Goal: Task Accomplishment & Management: Use online tool/utility

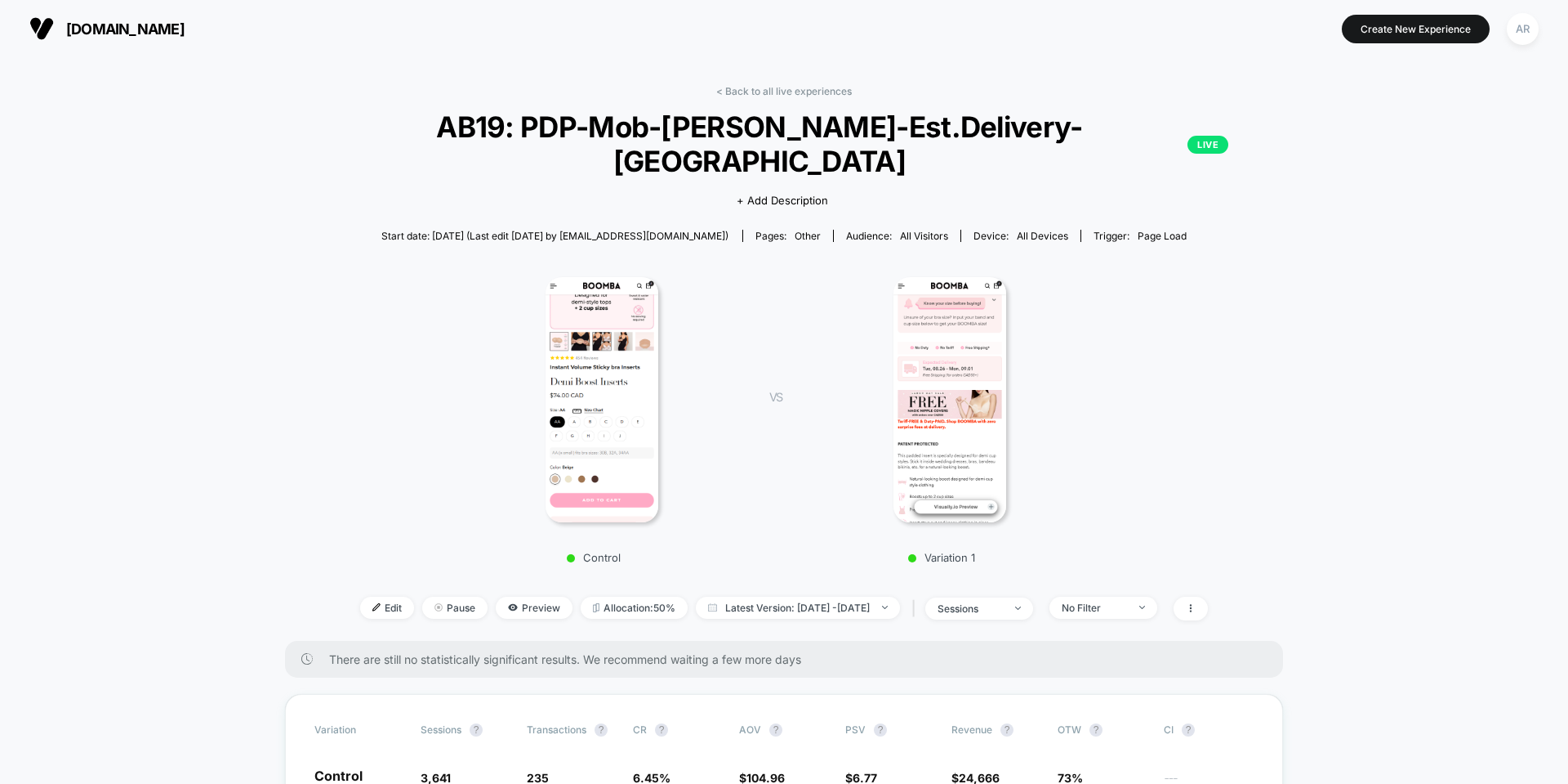
scroll to position [408, 0]
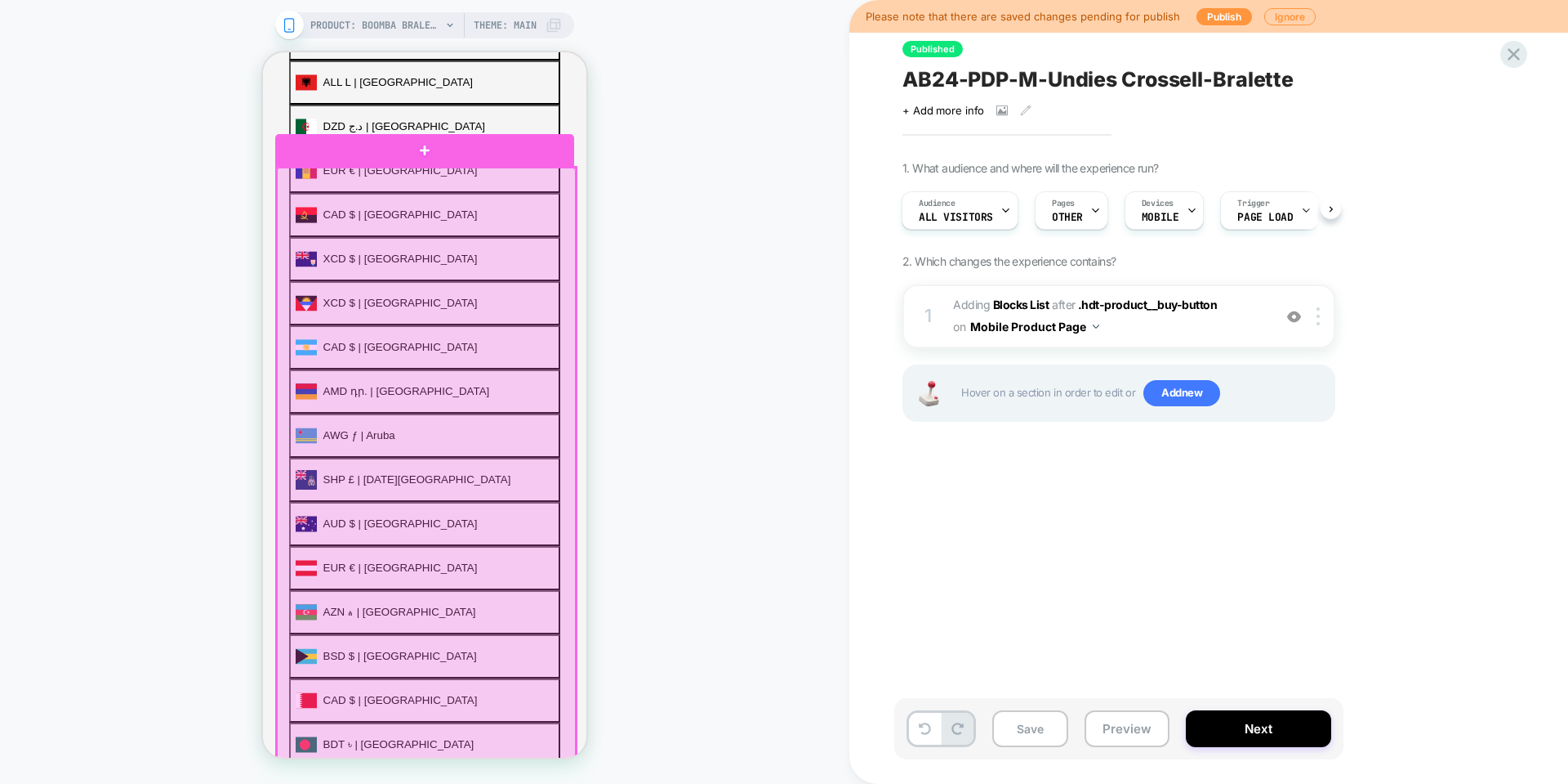
scroll to position [491, 0]
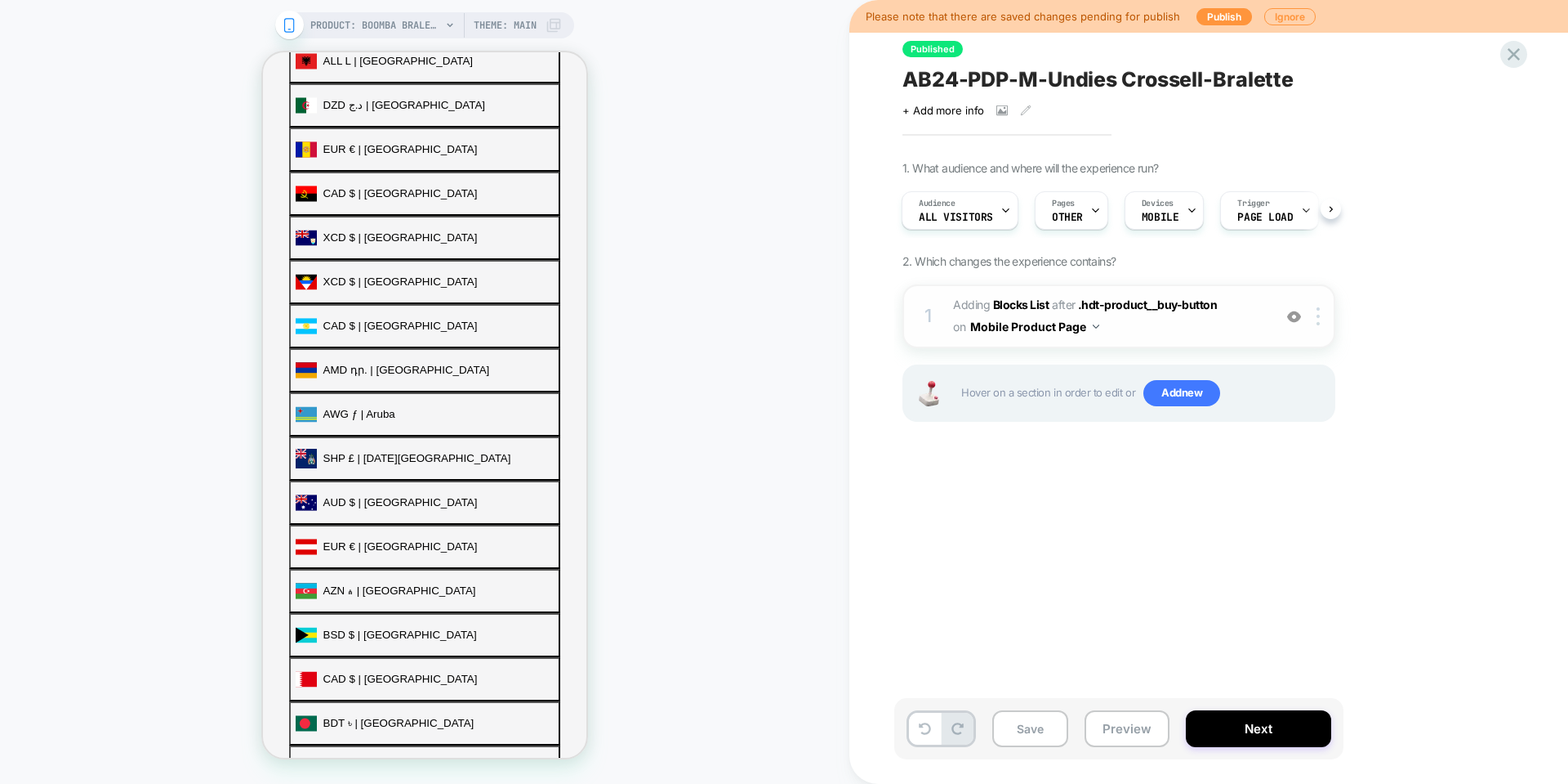
click at [1154, 339] on div "1 #_loomi_addon_1758592350824 Adding Blocks List AFTER .hdt-product__buy-button…" at bounding box center [1119, 316] width 433 height 64
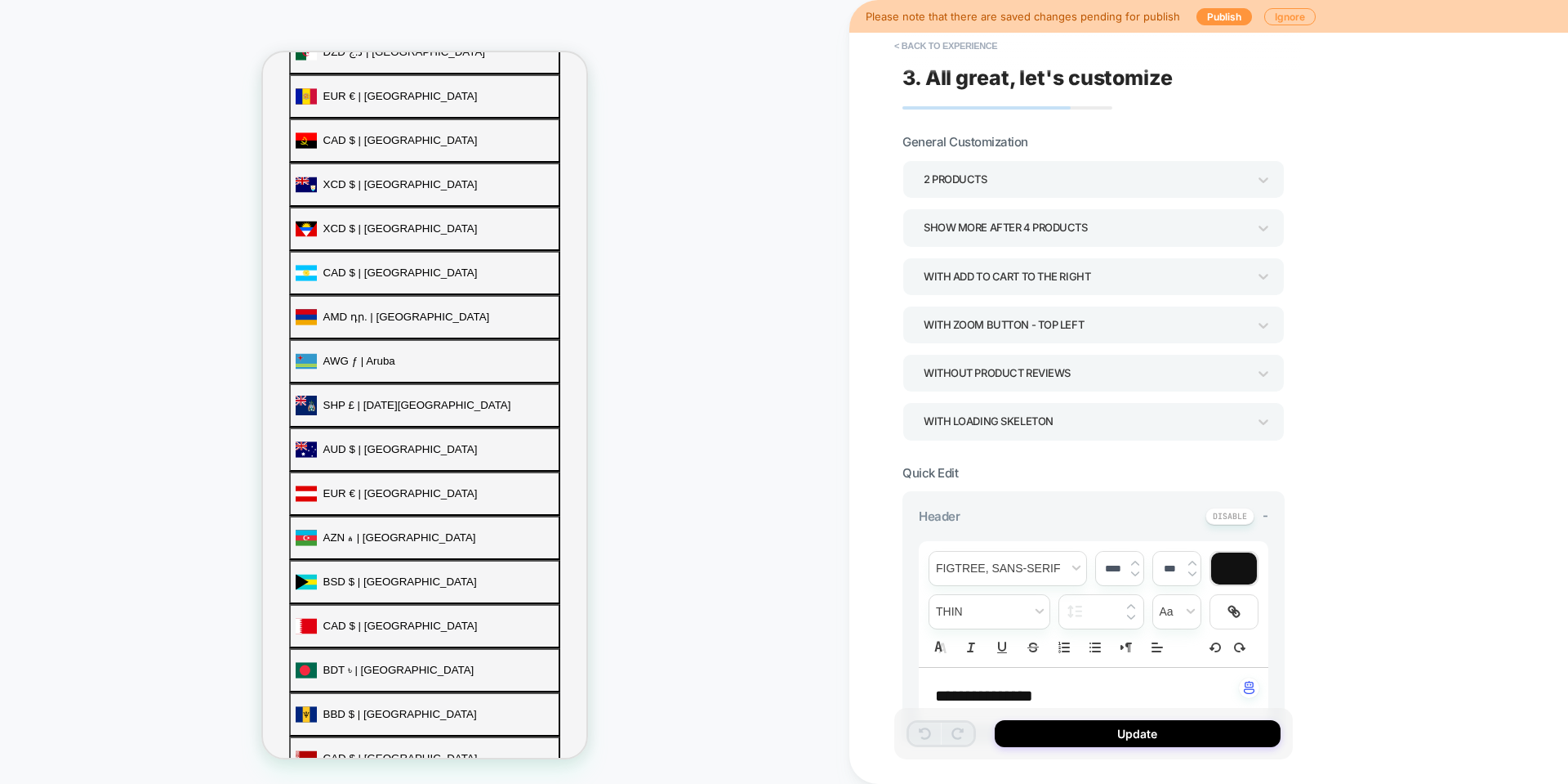
scroll to position [552, 0]
click at [943, 43] on button "< Back to experience" at bounding box center [945, 46] width 119 height 27
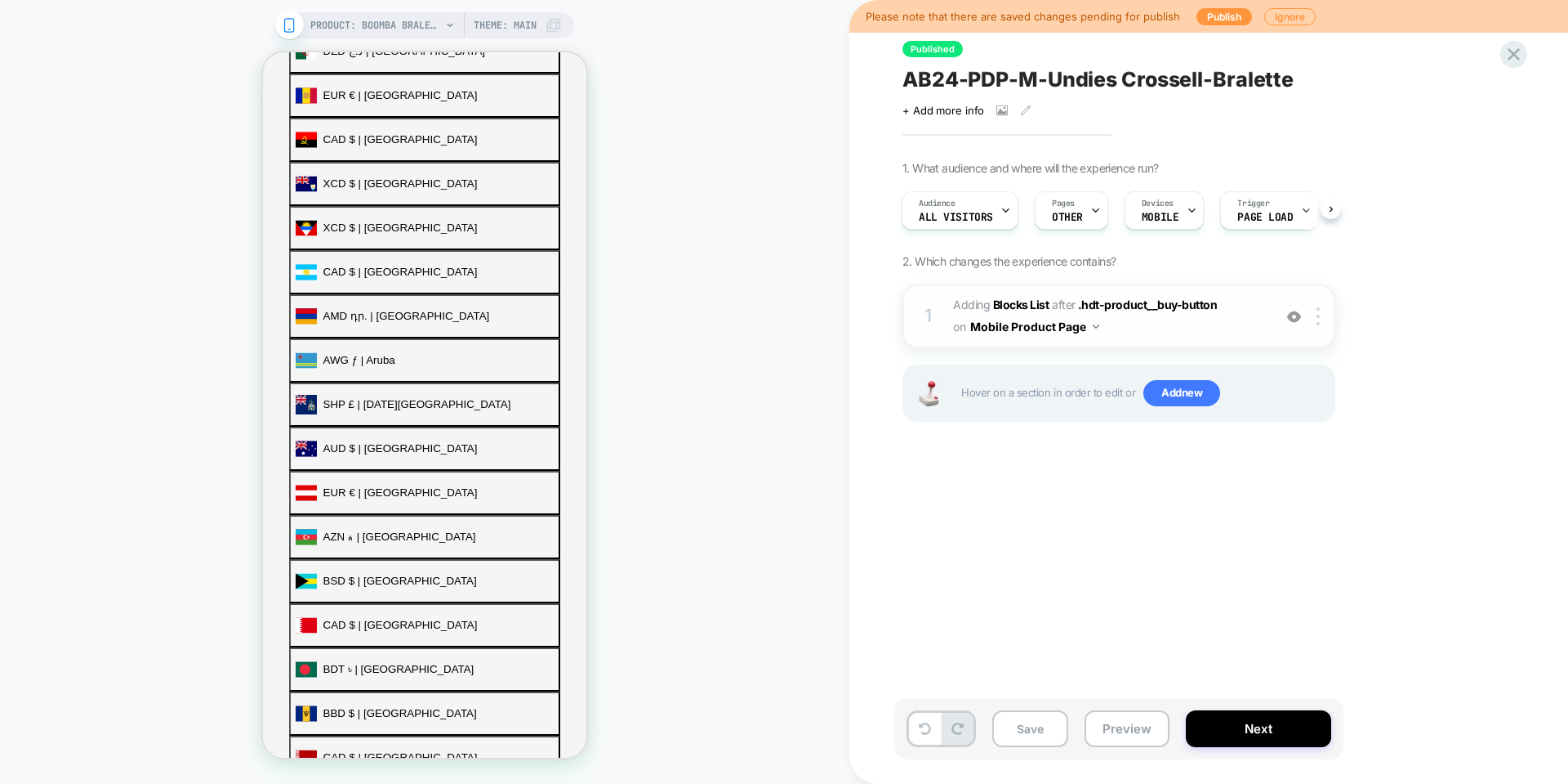
click at [1191, 325] on span "#_loomi_addon_1758592350824 Adding Blocks List AFTER .hdt-product__buy-button .…" at bounding box center [1109, 316] width 311 height 44
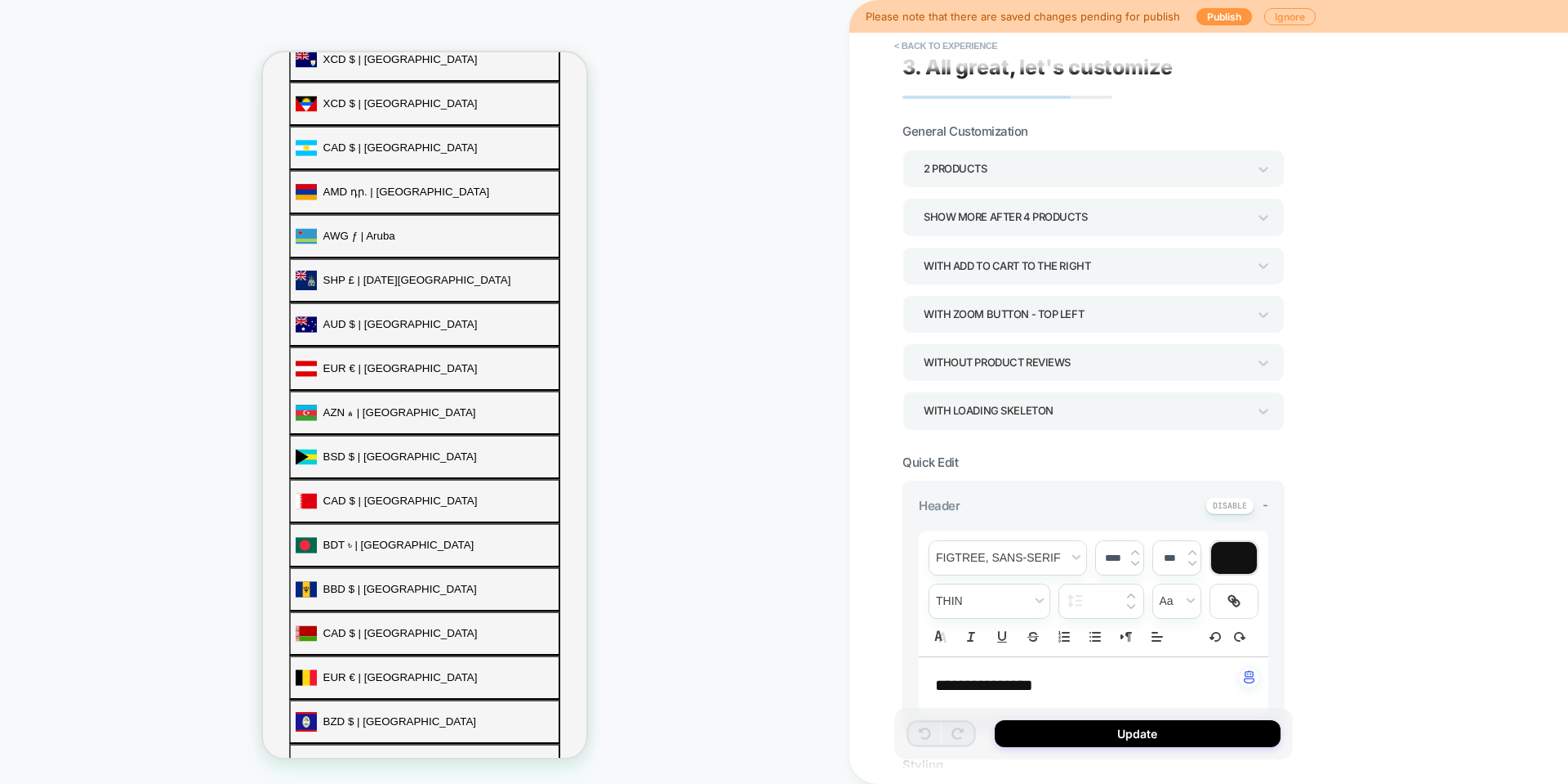
scroll to position [0, 0]
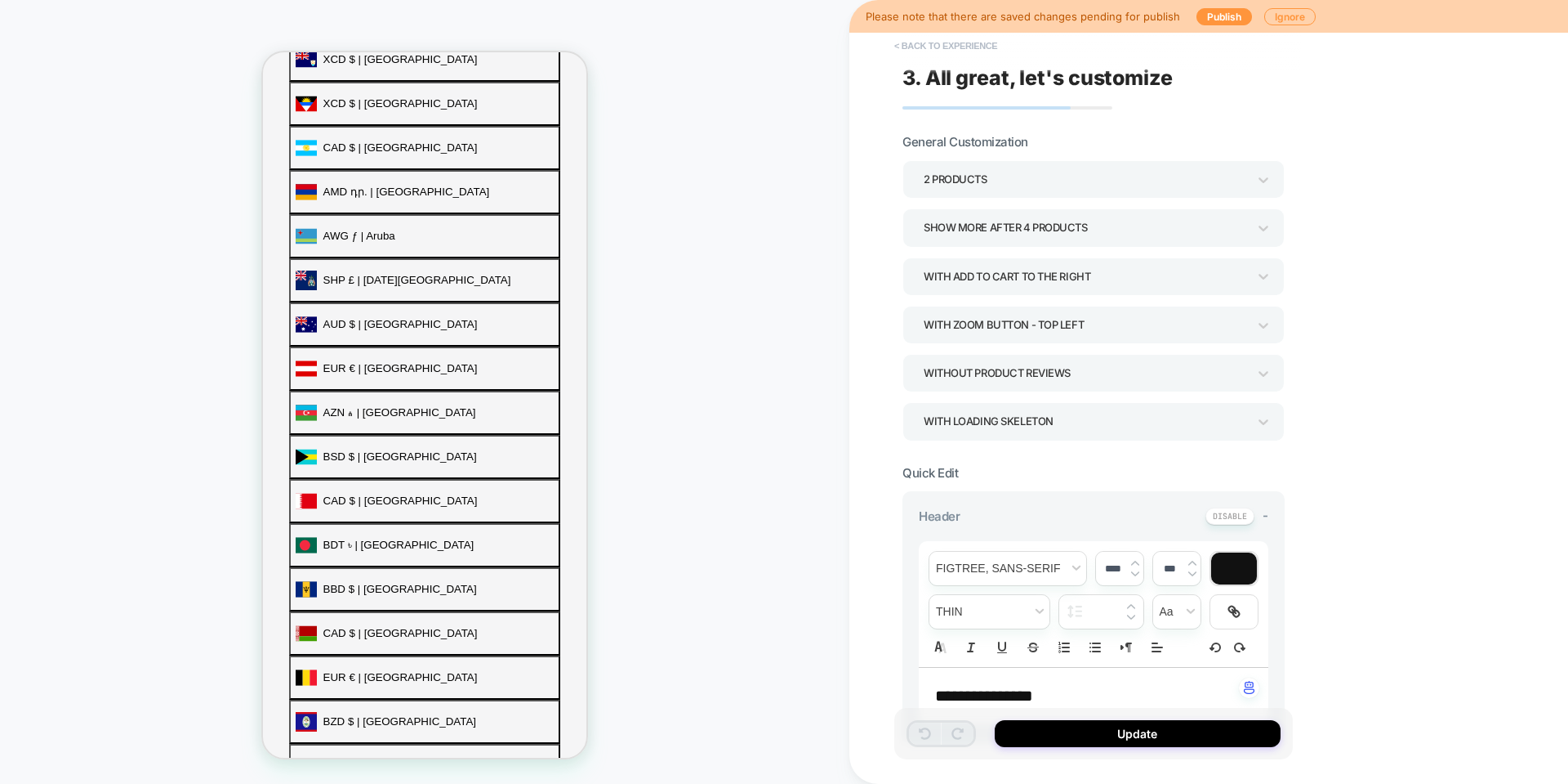
click at [919, 49] on button "< Back to experience" at bounding box center [945, 46] width 119 height 27
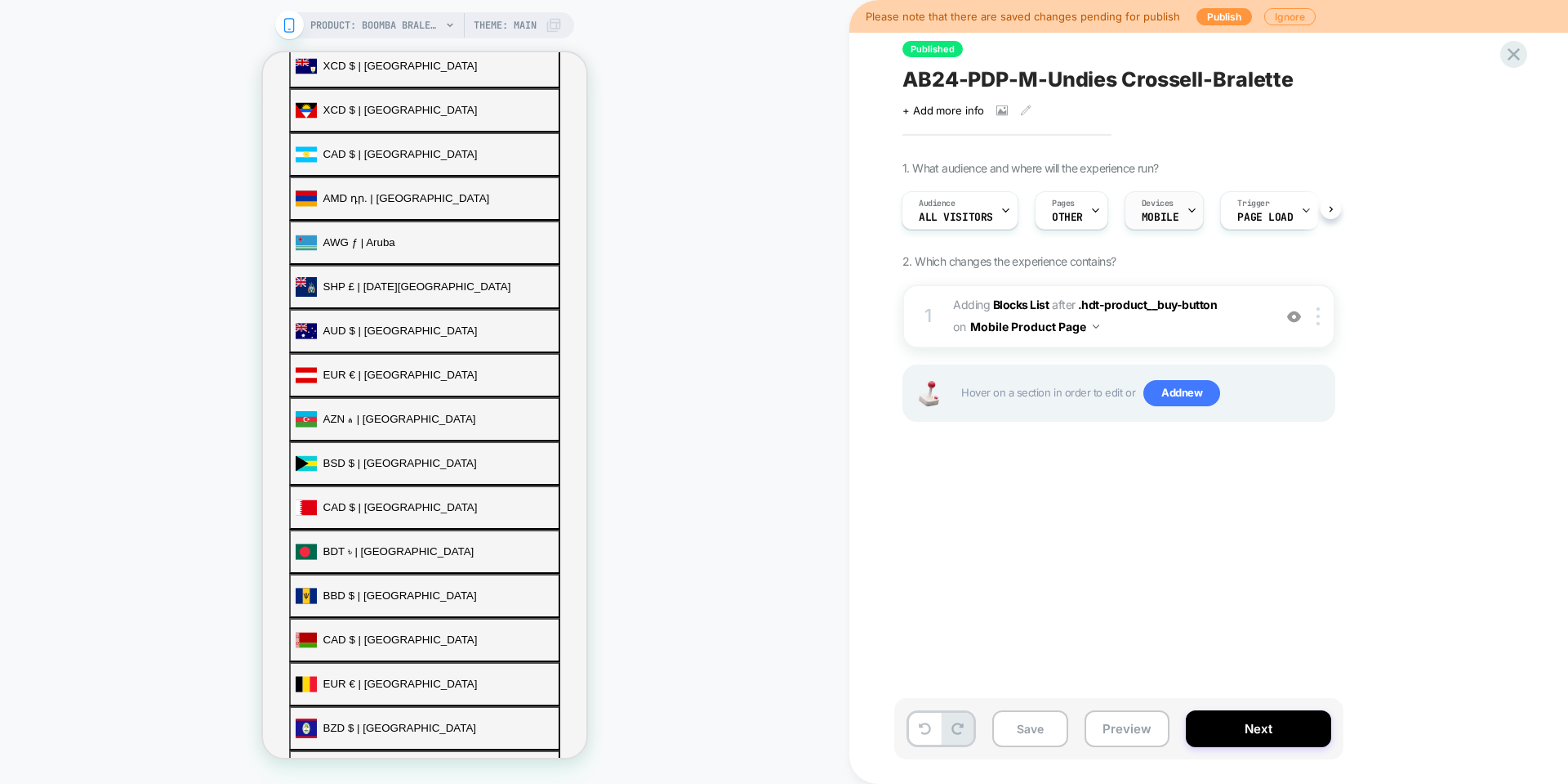
scroll to position [670, 0]
click at [1047, 211] on div "Pages OTHER" at bounding box center [1067, 210] width 64 height 37
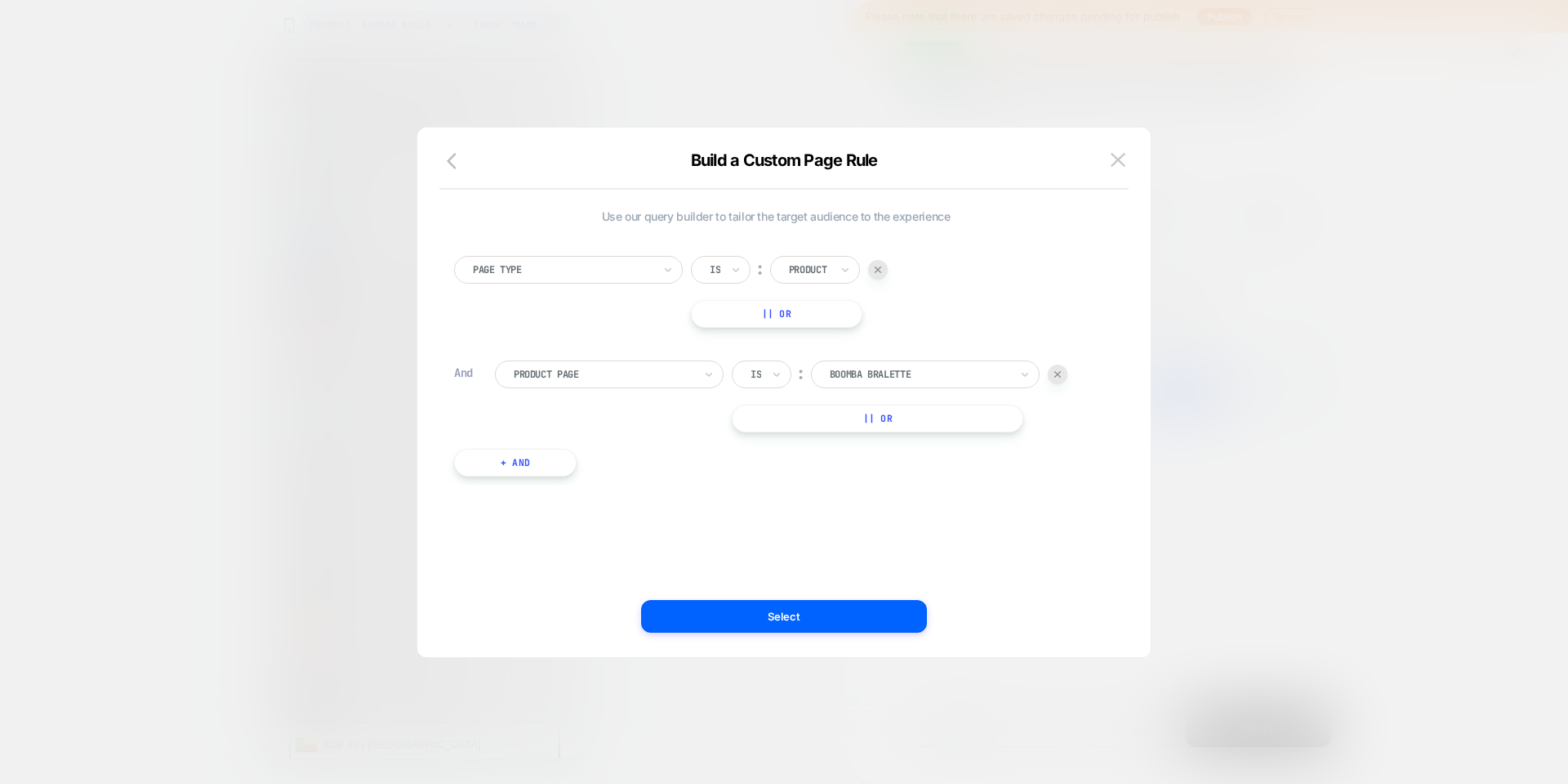
scroll to position [649, 0]
click at [1384, 301] on div at bounding box center [784, 392] width 1568 height 784
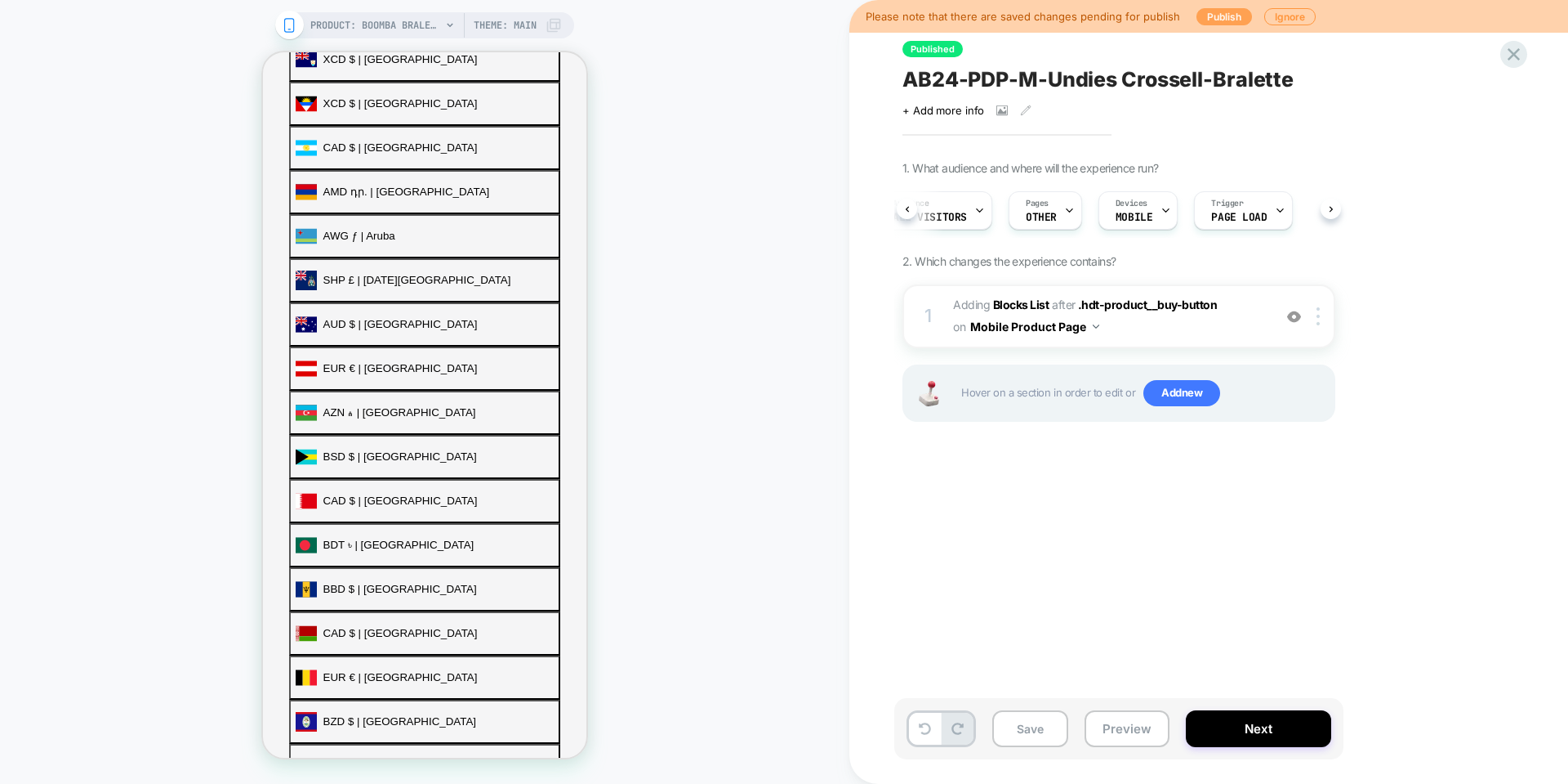
click at [1206, 16] on button "Publish" at bounding box center [1223, 16] width 56 height 17
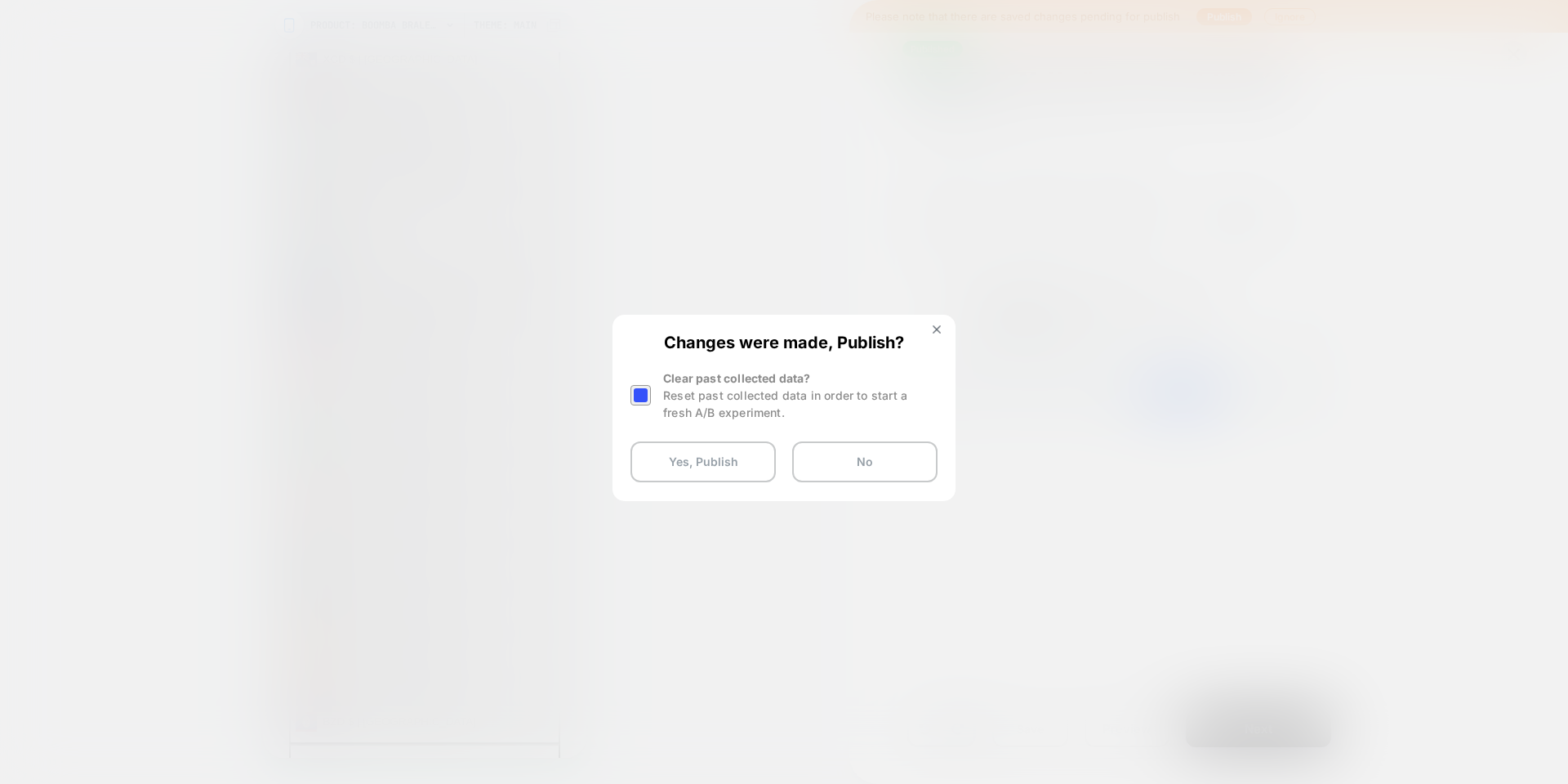
click at [649, 400] on div at bounding box center [640, 394] width 20 height 20
click at [678, 471] on button "Yes, Publish" at bounding box center [703, 461] width 146 height 41
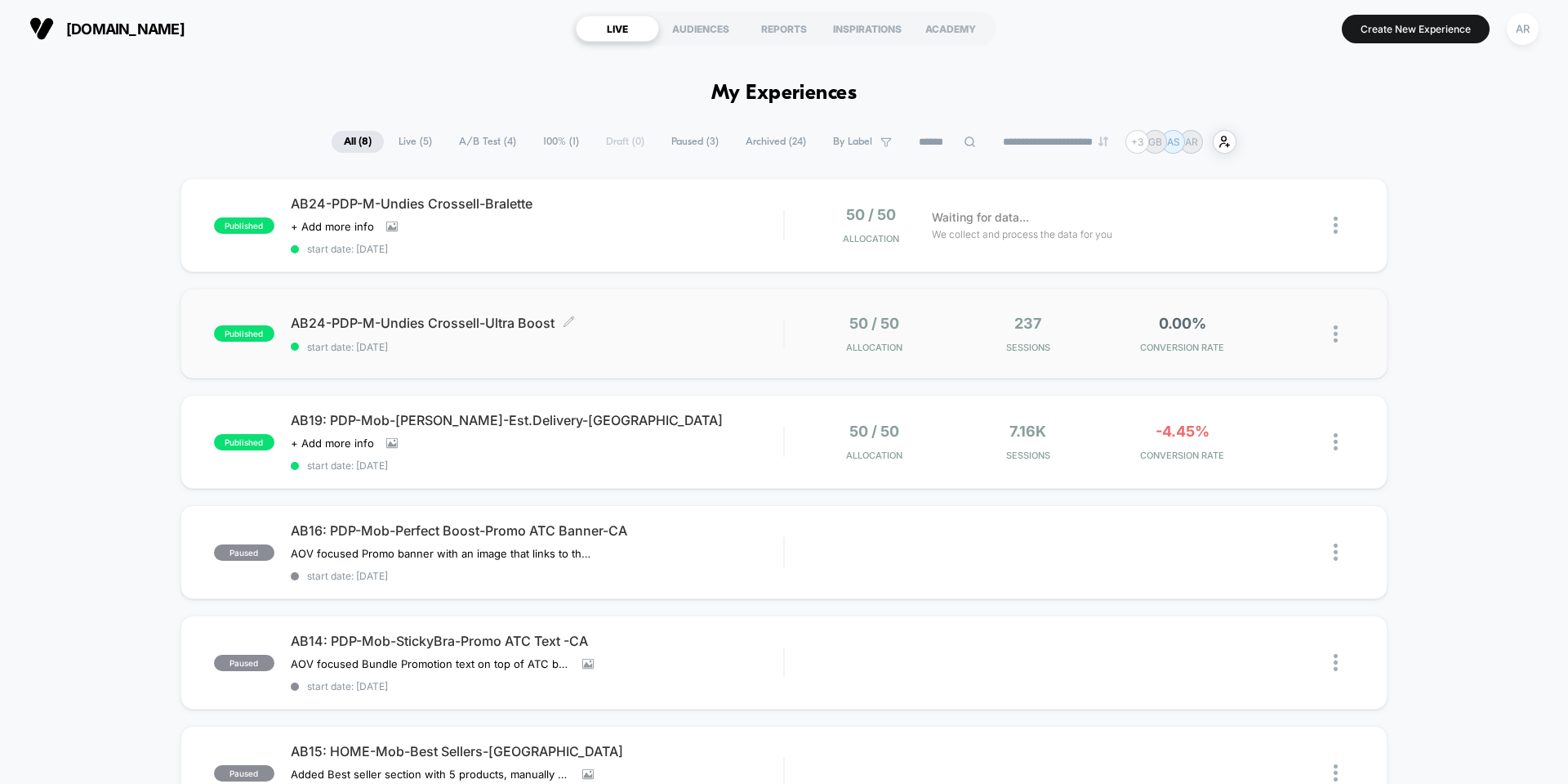
click at [701, 315] on span "AB24-PDP-M-Undies Crossell-Ultra Boost Click to edit experience details" at bounding box center [537, 323] width 493 height 16
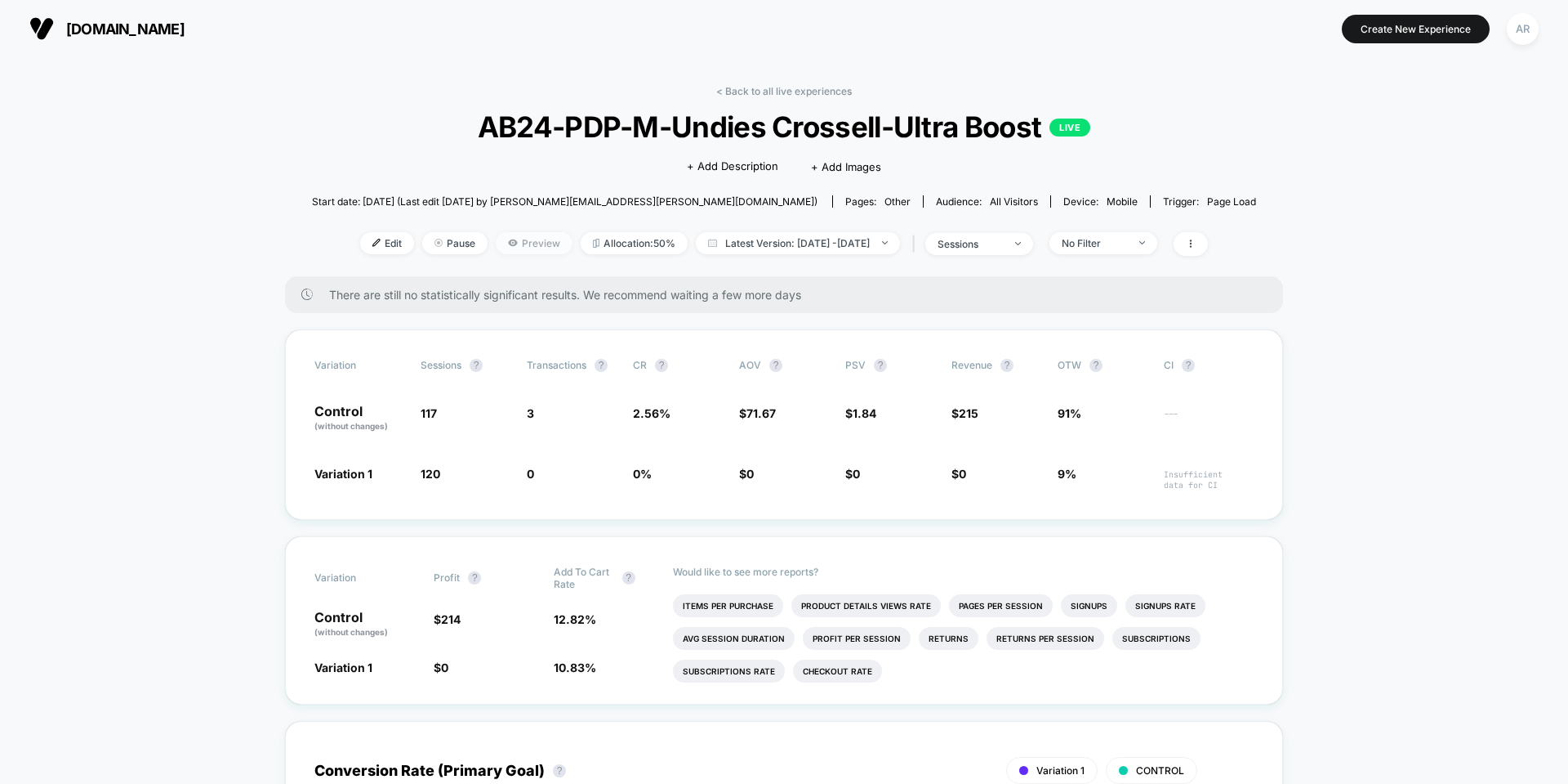
click at [508, 246] on icon at bounding box center [512, 242] width 9 height 6
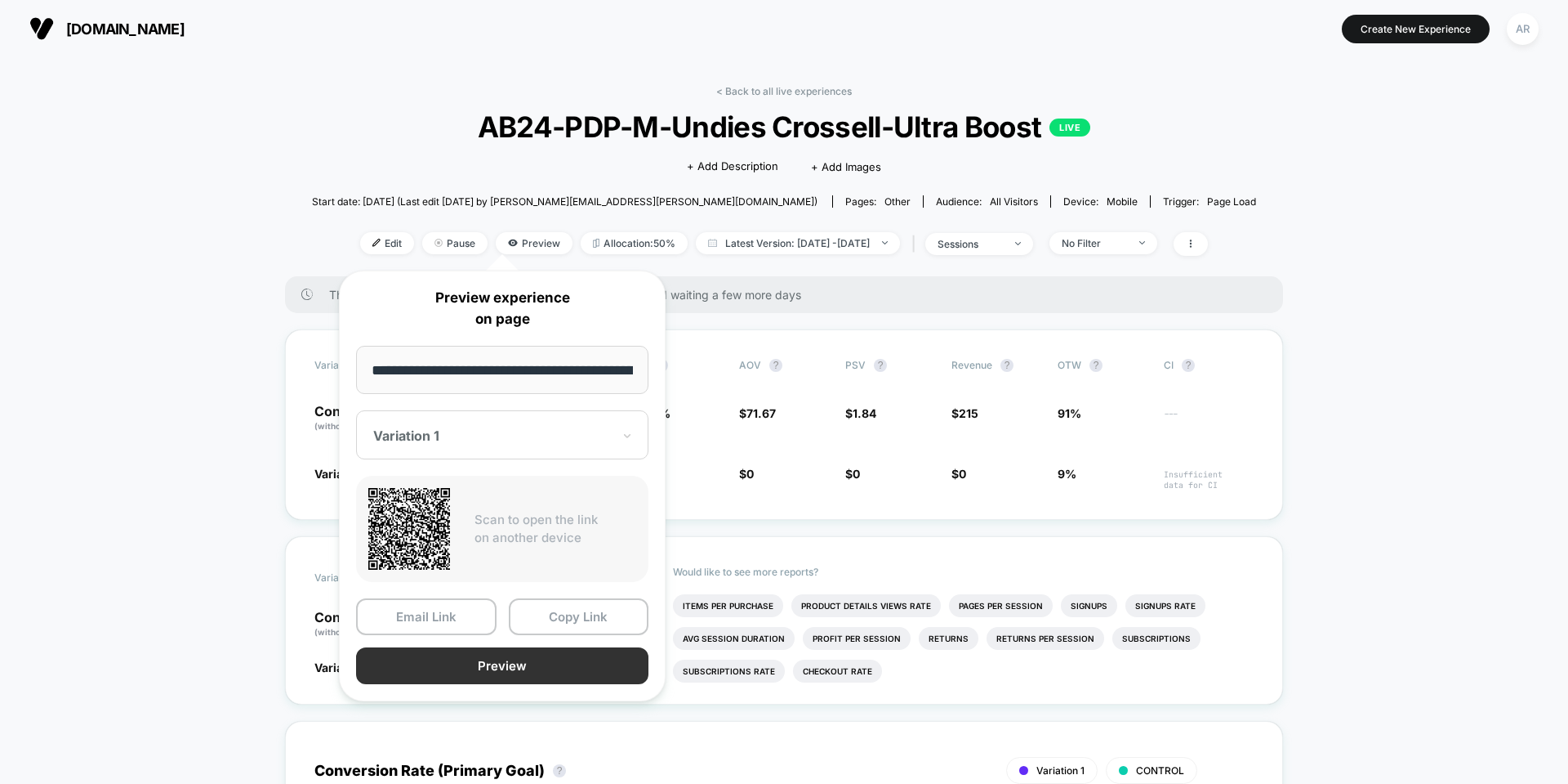
click at [455, 663] on button "Preview" at bounding box center [502, 666] width 292 height 37
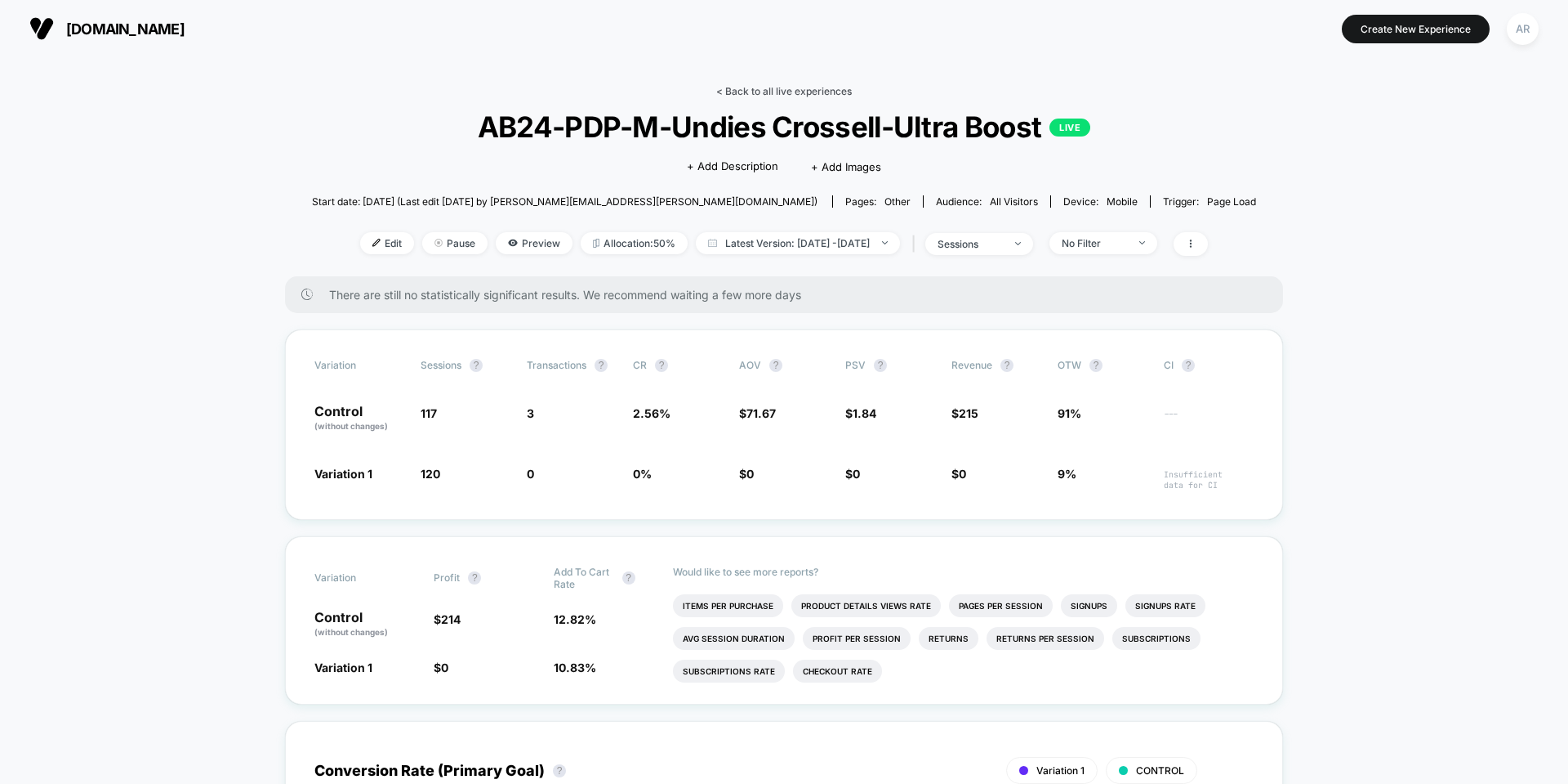
click at [755, 94] on link "< Back to all live experiences" at bounding box center [784, 91] width 135 height 12
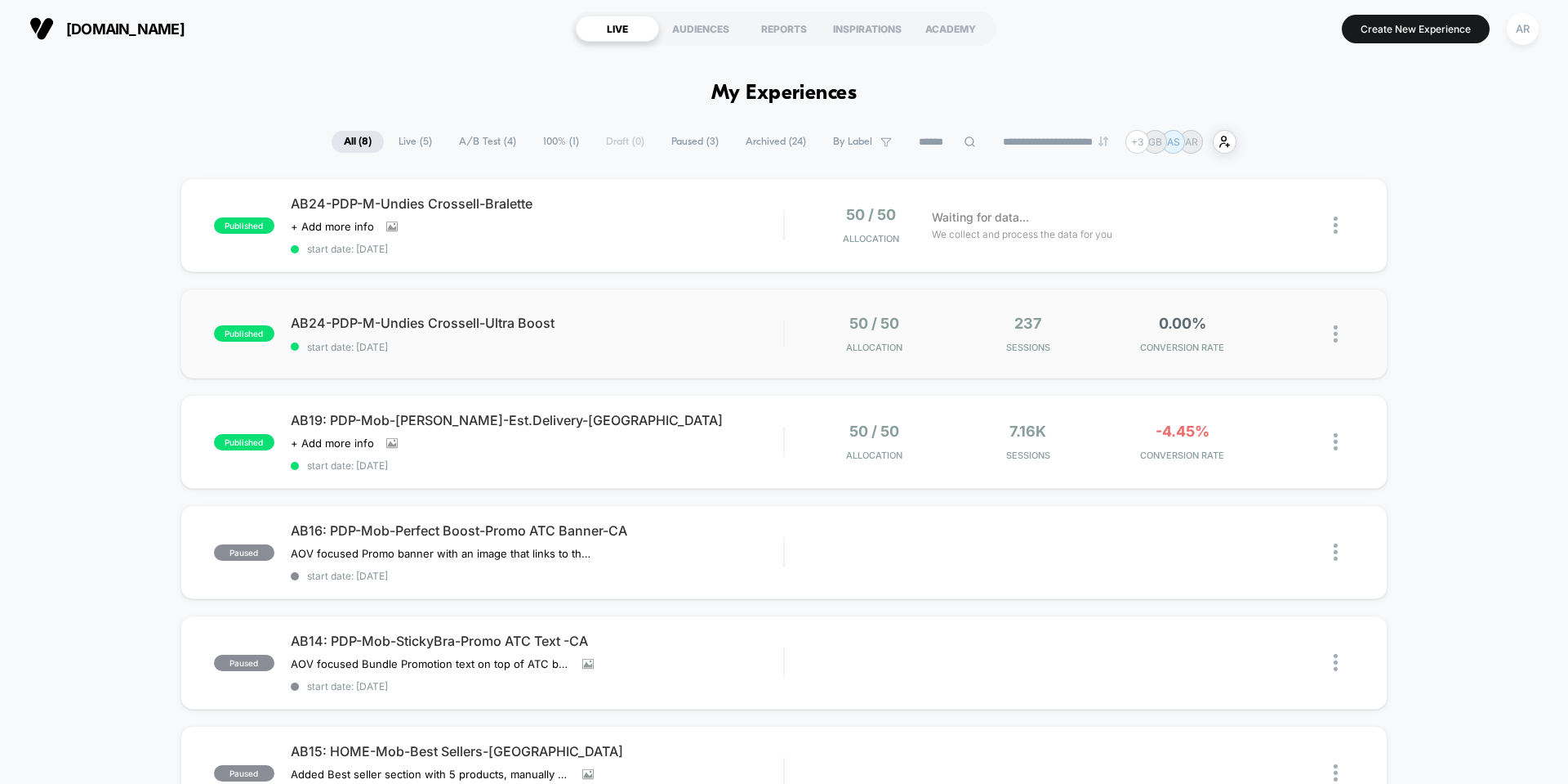
click at [1337, 338] on img at bounding box center [1336, 333] width 4 height 17
click at [1284, 319] on div "Pause" at bounding box center [1252, 316] width 147 height 37
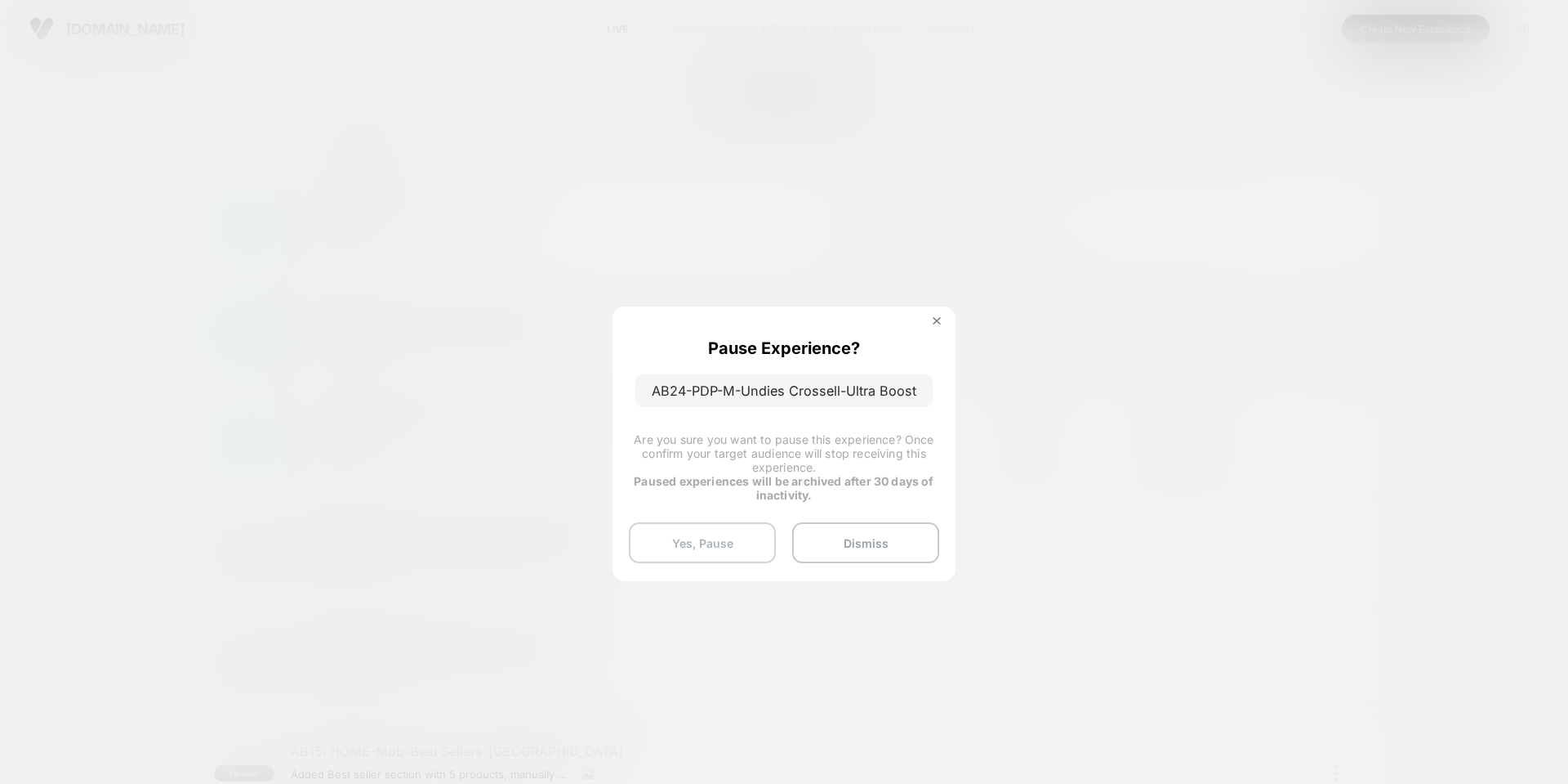
click at [709, 536] on button "Yes, Pause" at bounding box center [702, 543] width 147 height 41
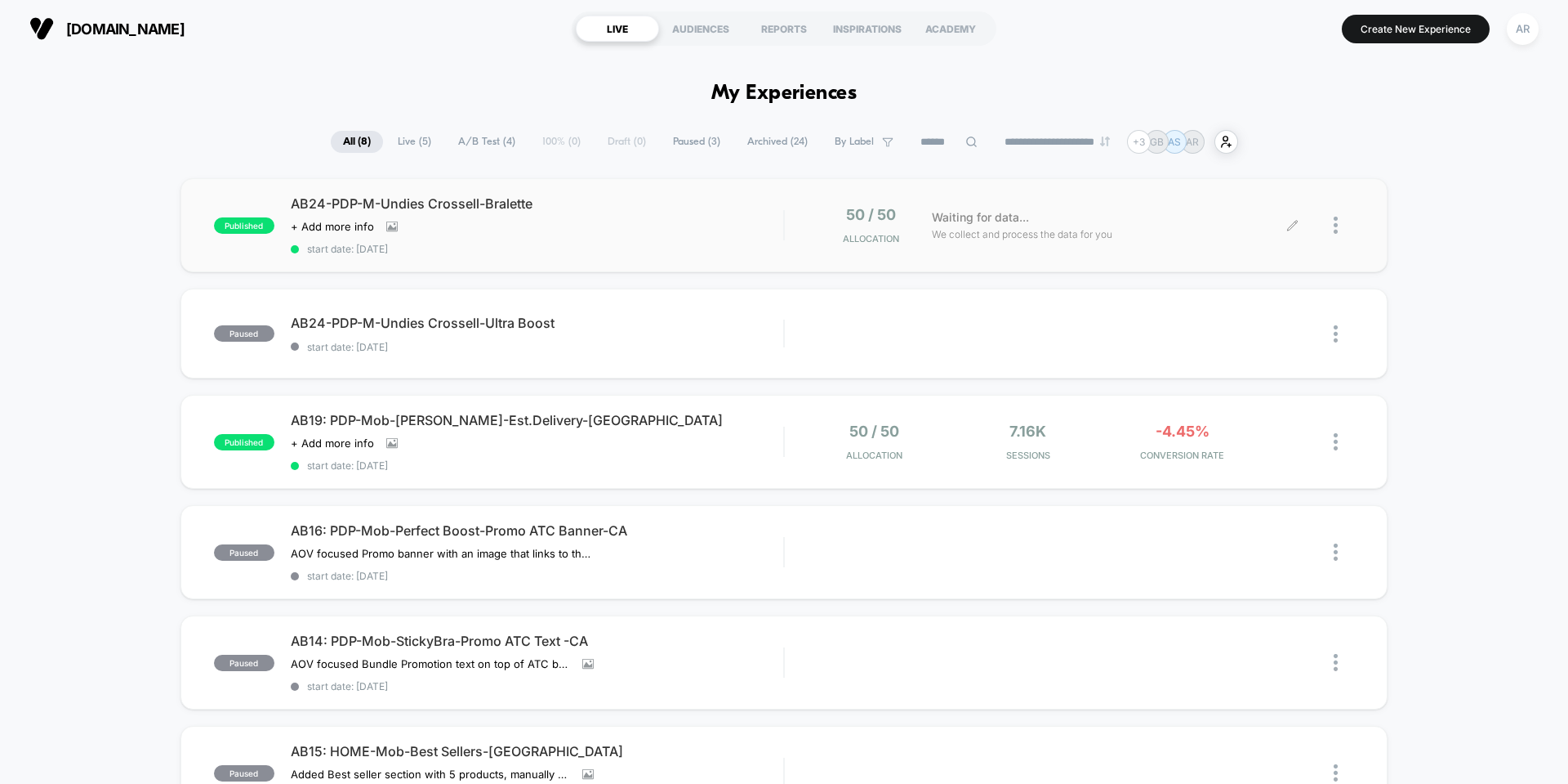
click at [1342, 226] on div at bounding box center [1344, 225] width 20 height 38
click at [1268, 169] on div "Duplicate" at bounding box center [1252, 169] width 147 height 37
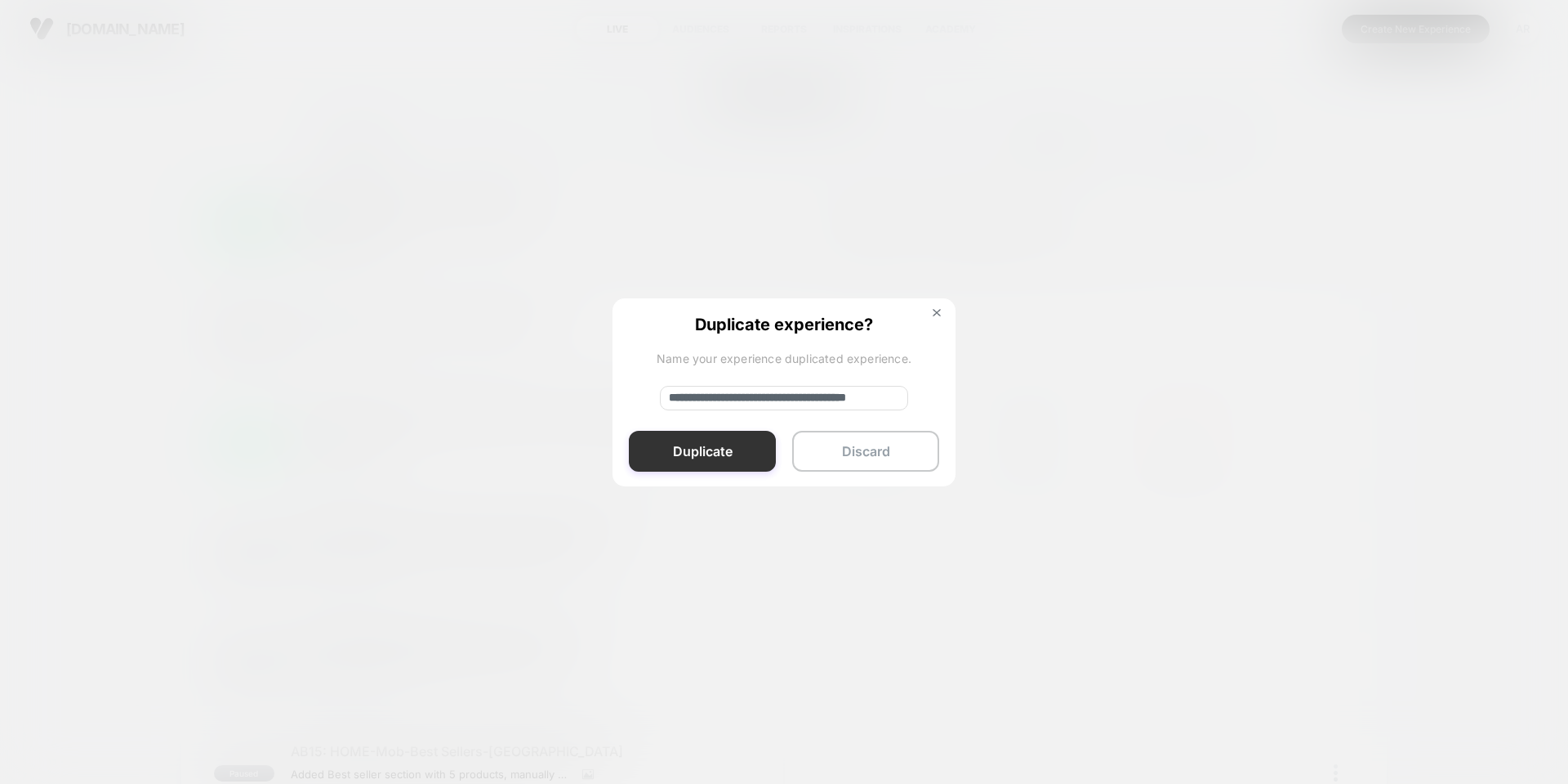
click at [715, 438] on button "Duplicate" at bounding box center [702, 451] width 147 height 41
